Goal: Task Accomplishment & Management: Manage account settings

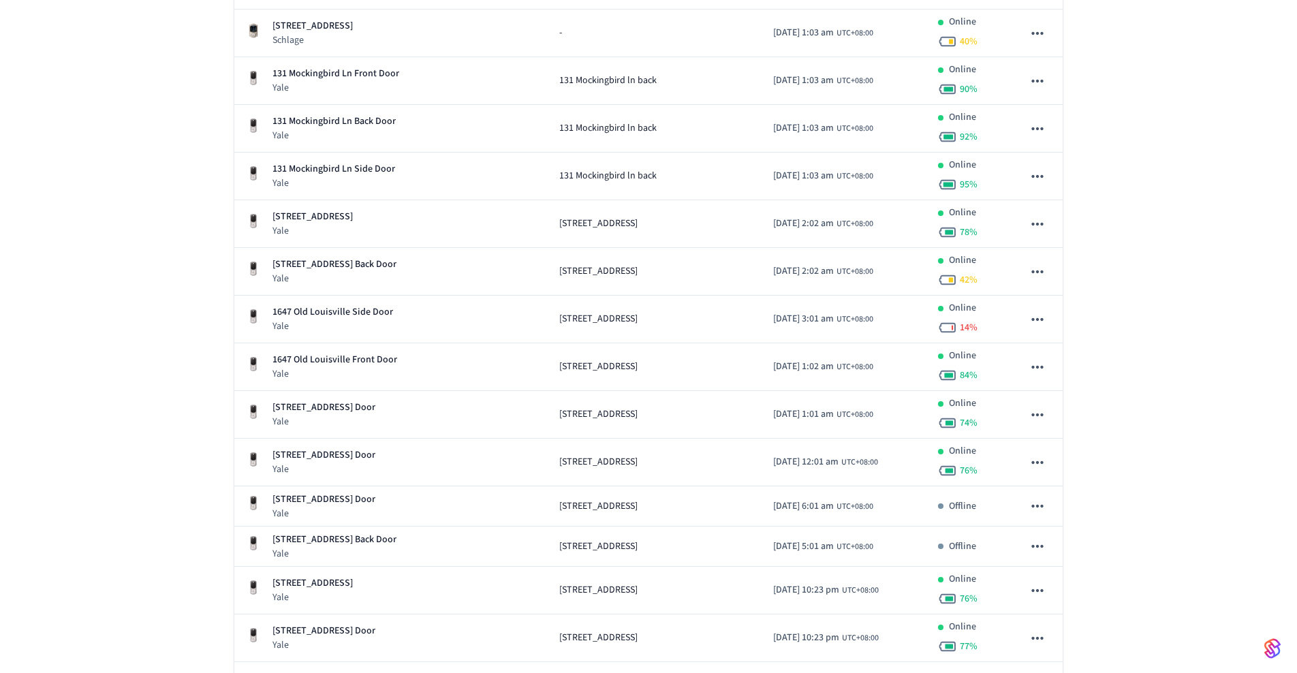
scroll to position [927, 0]
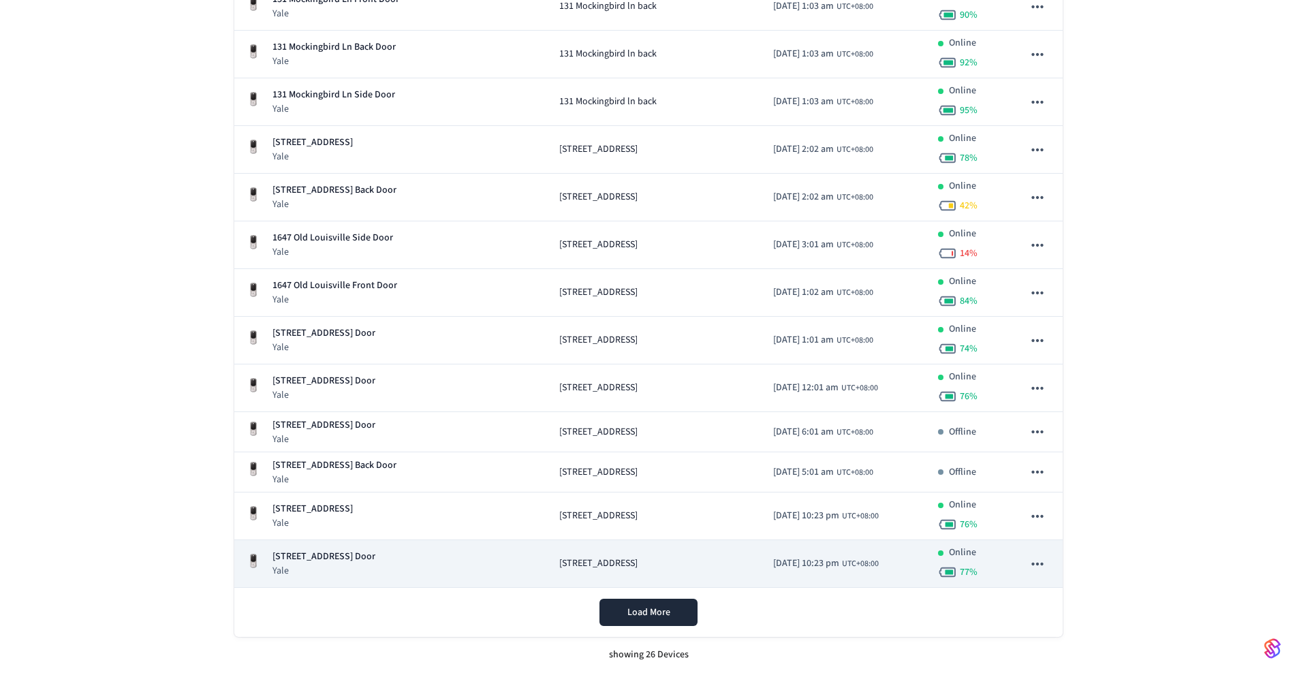
click at [1041, 563] on icon "sticky table" at bounding box center [1038, 564] width 12 height 3
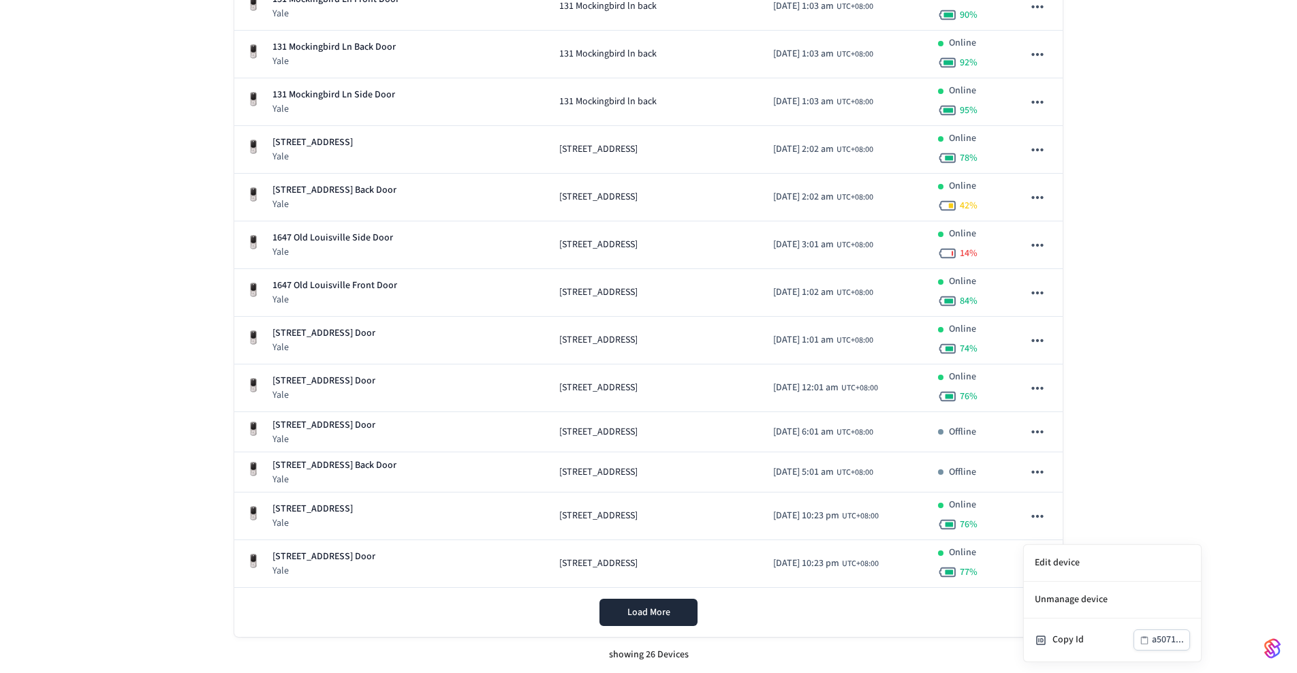
click at [1098, 524] on div at bounding box center [648, 336] width 1297 height 673
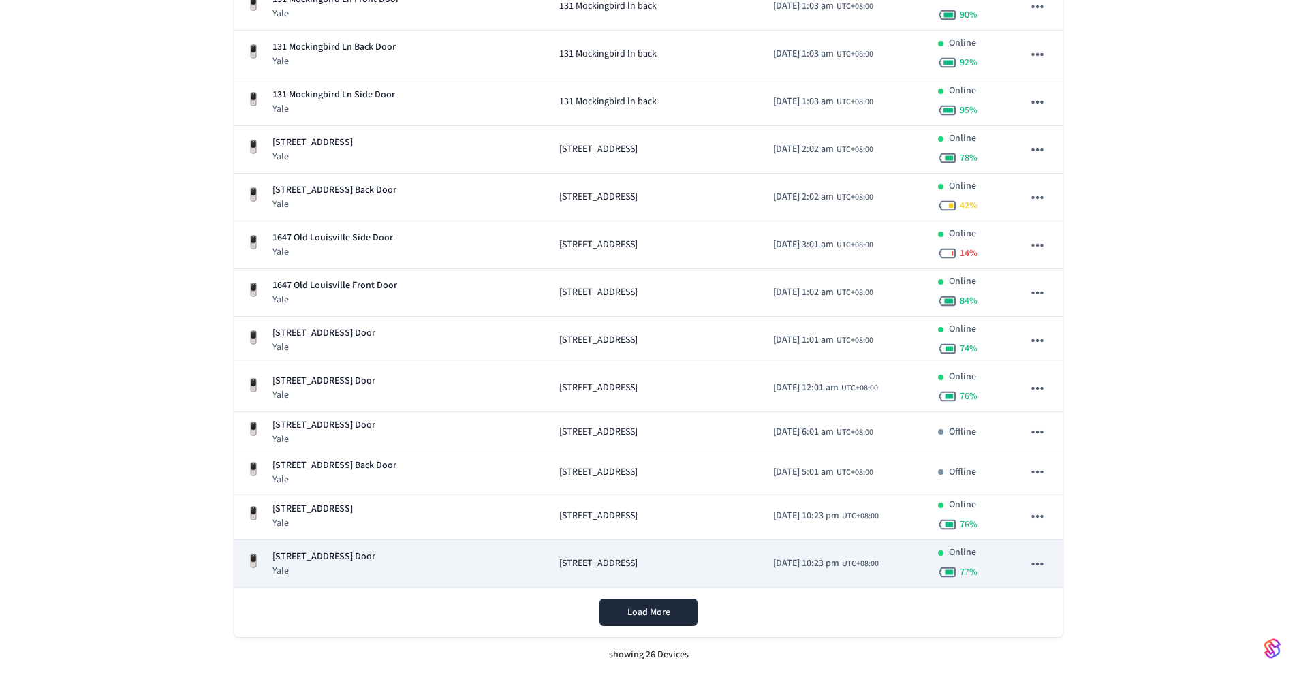
click at [763, 555] on td "[DATE] 10:23 pm UTC+08:00" at bounding box center [845, 564] width 164 height 48
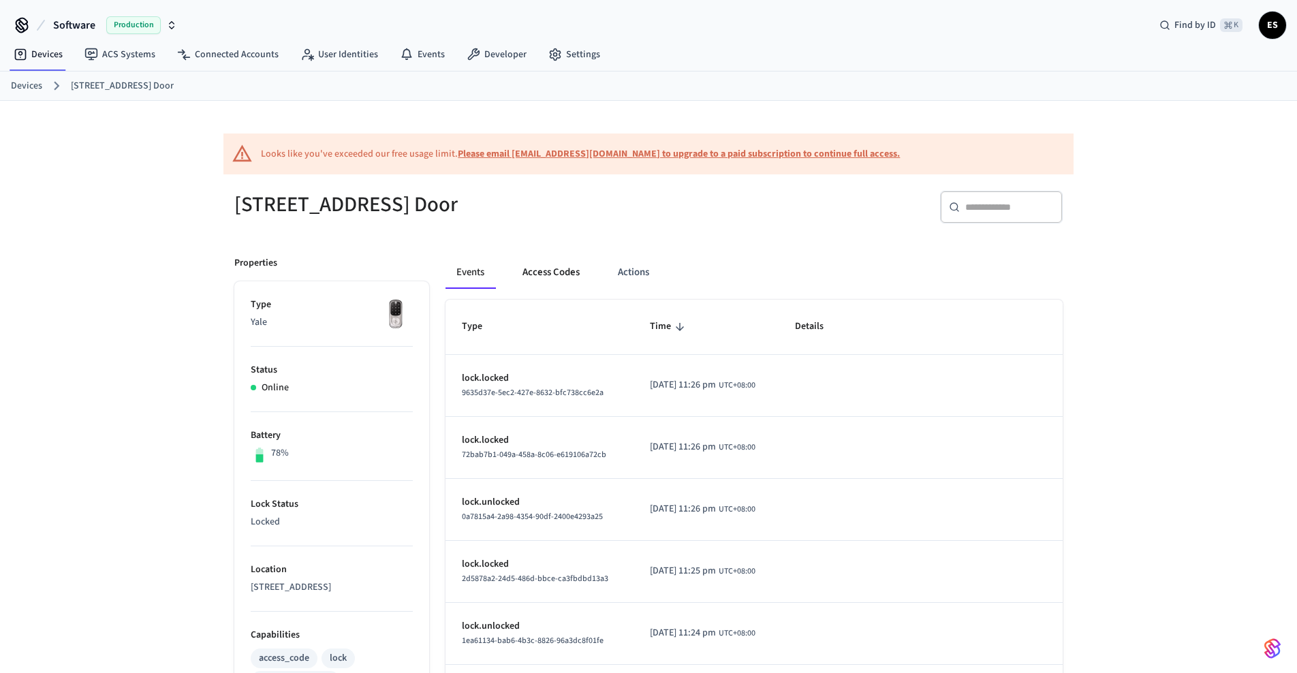
click at [544, 274] on button "Access Codes" at bounding box center [551, 272] width 79 height 33
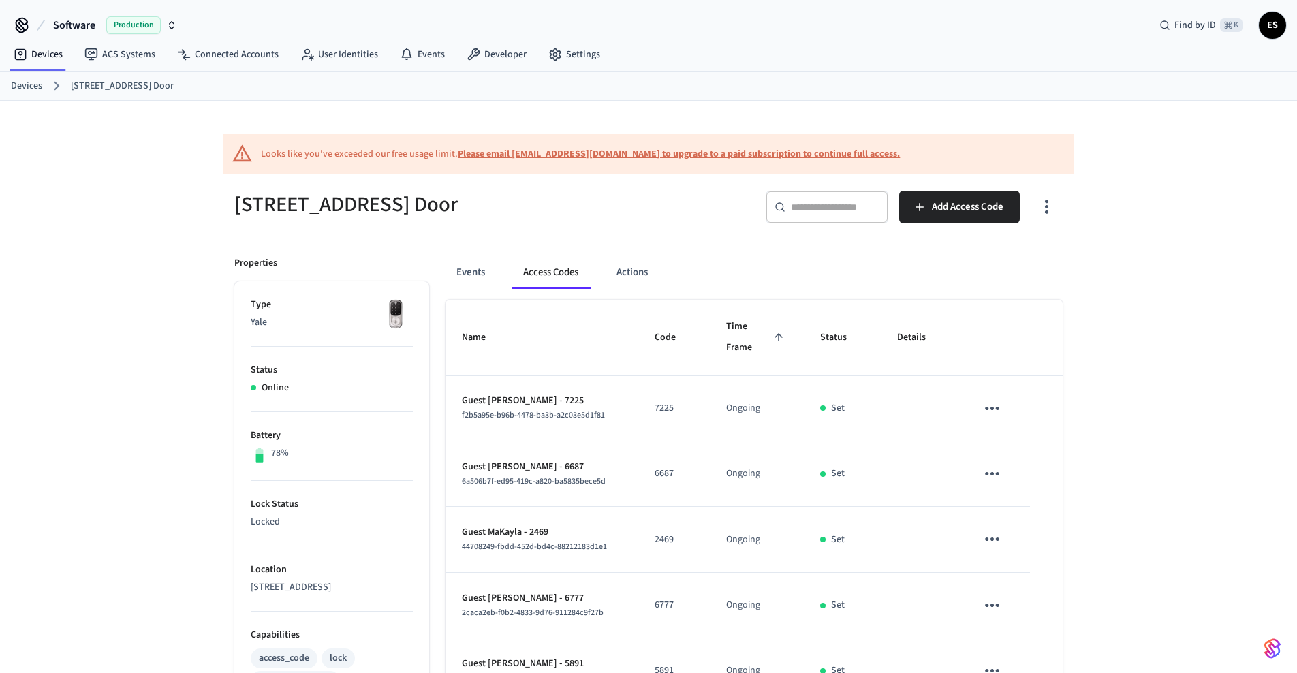
click at [24, 87] on link "Devices" at bounding box center [26, 86] width 31 height 14
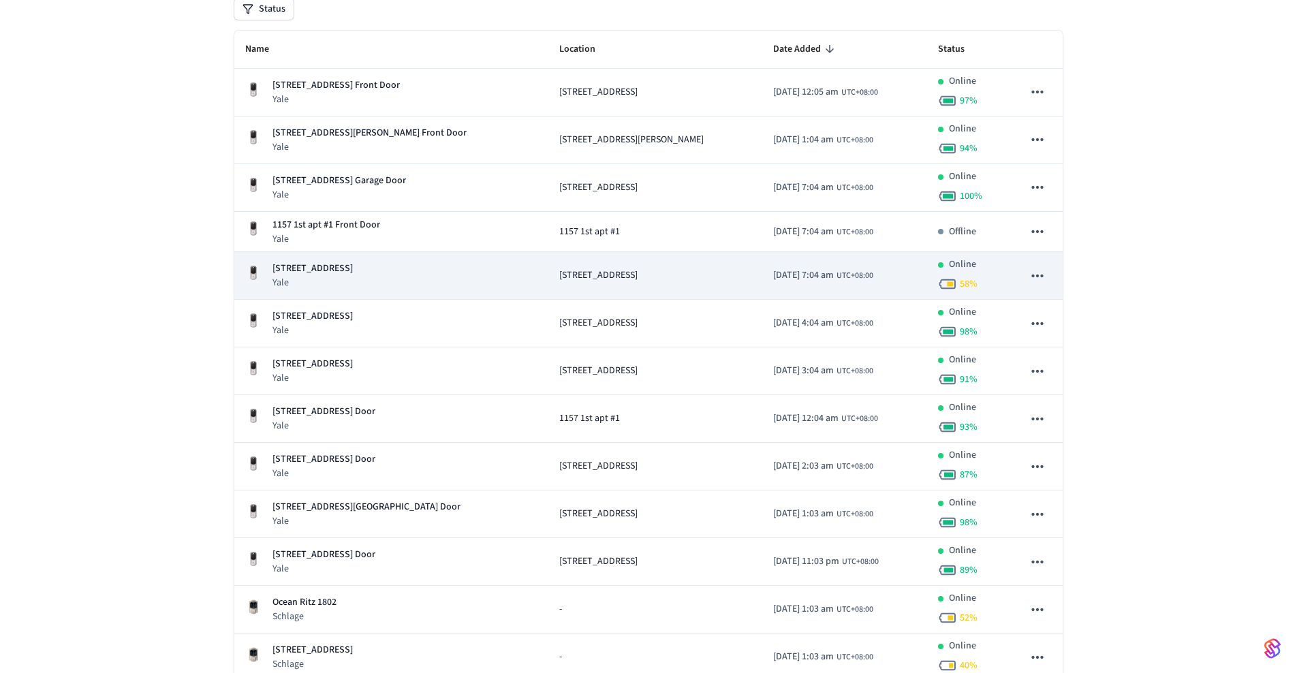
scroll to position [200, 0]
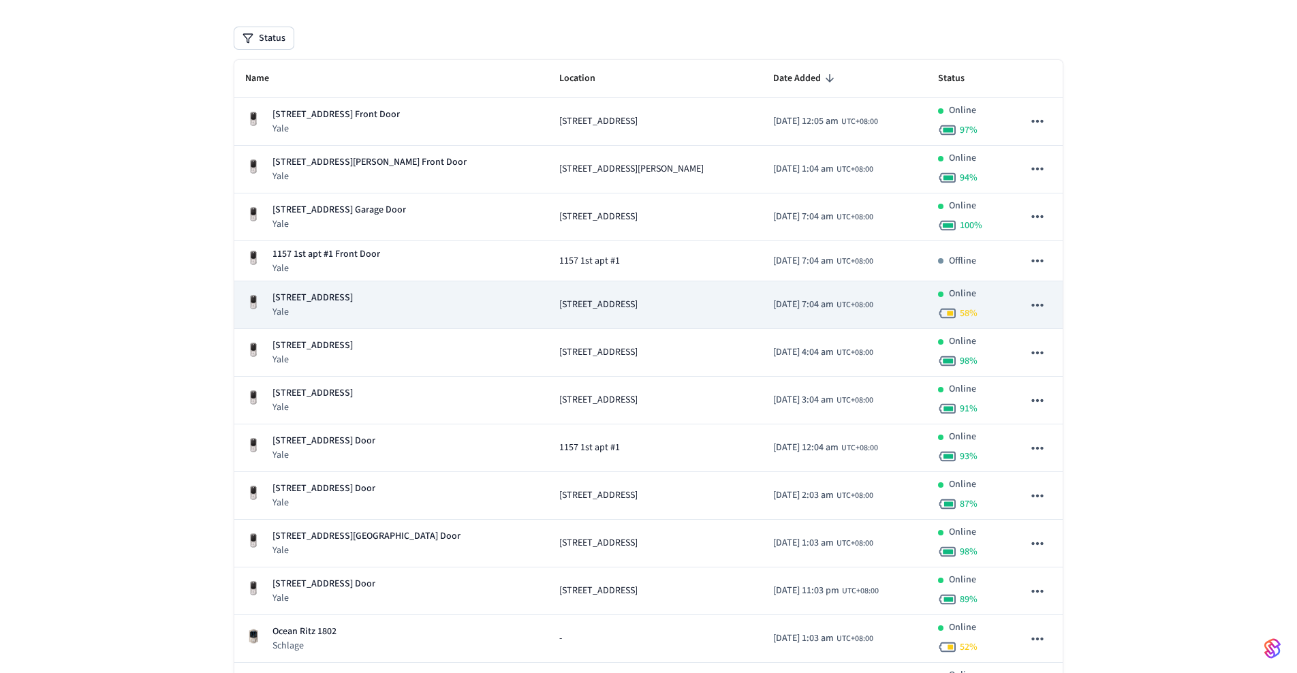
click at [559, 305] on span "[STREET_ADDRESS]" at bounding box center [598, 305] width 78 height 14
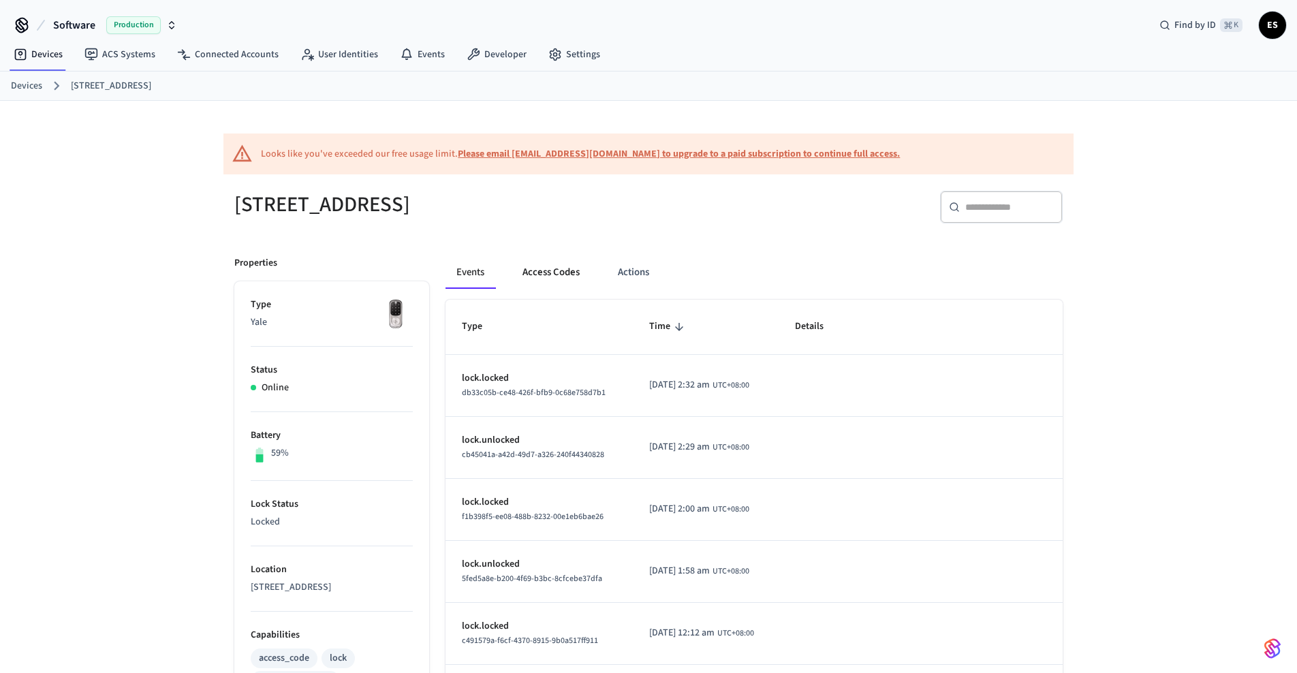
click at [543, 273] on button "Access Codes" at bounding box center [551, 272] width 79 height 33
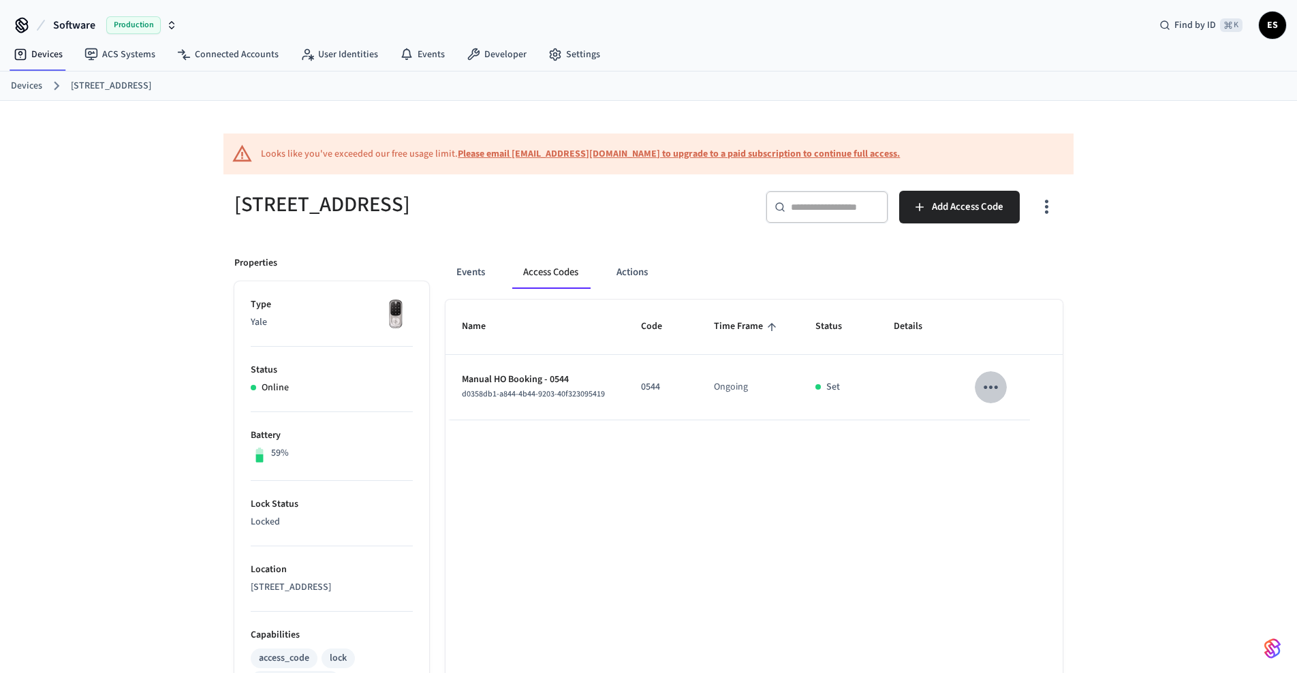
click at [996, 382] on icon "sticky table" at bounding box center [991, 387] width 21 height 21
click at [1019, 420] on li "Edit" at bounding box center [1023, 428] width 65 height 37
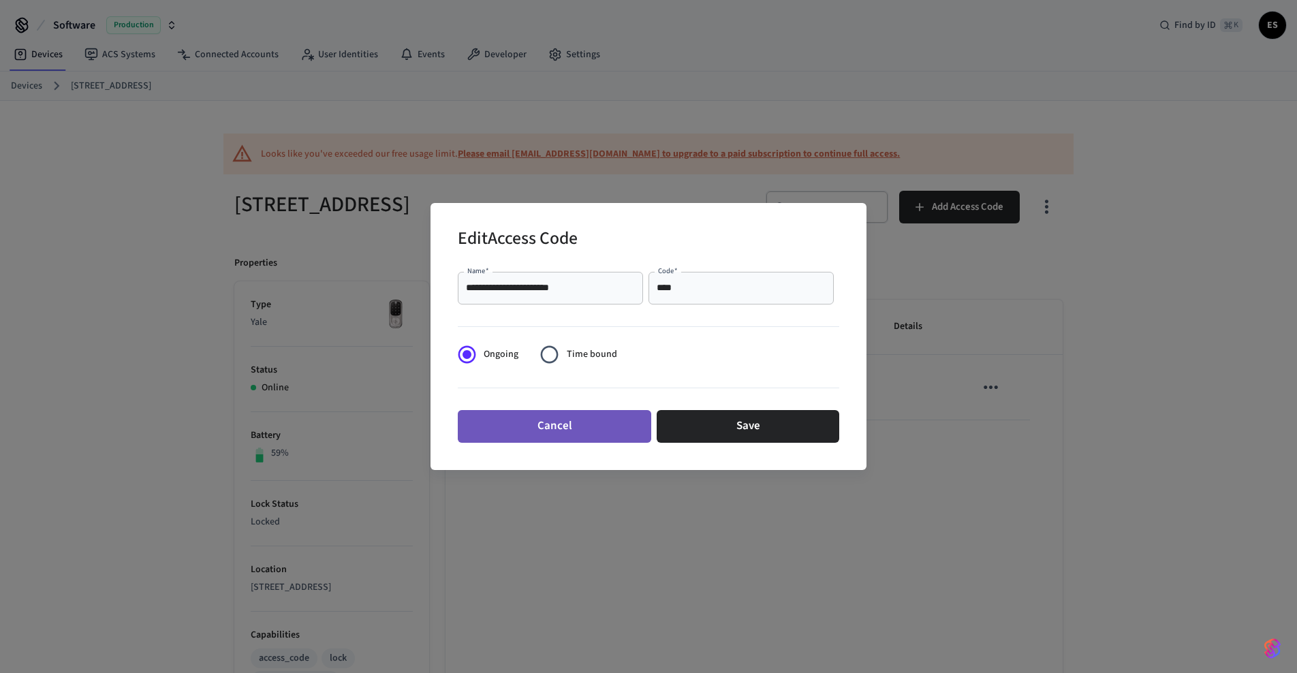
click at [578, 429] on button "Cancel" at bounding box center [555, 426] width 194 height 33
